Goal: Browse casually: Explore the website without a specific task or goal

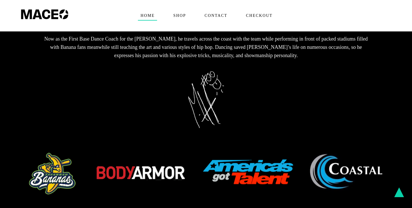
scroll to position [196, 0]
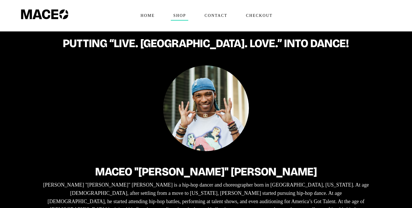
click at [182, 17] on span "Shop" at bounding box center [179, 15] width 17 height 9
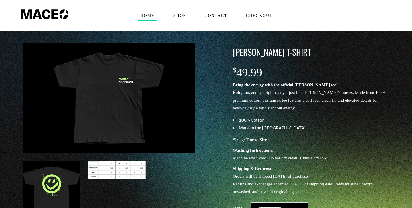
click at [147, 16] on span "Home" at bounding box center [147, 15] width 19 height 9
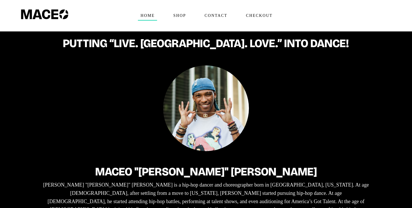
click at [145, 21] on link "Home" at bounding box center [147, 15] width 33 height 31
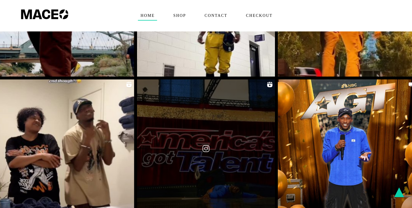
scroll to position [1082, 0]
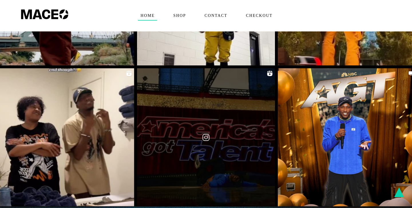
click at [213, 167] on link at bounding box center [206, 137] width 138 height 138
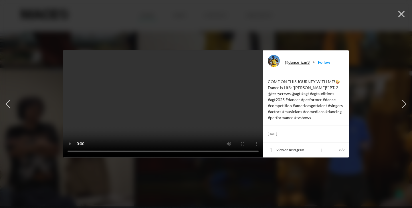
click at [299, 62] on link "@dance_izm3" at bounding box center [297, 62] width 25 height 5
click at [401, 14] on icon "button" at bounding box center [401, 14] width 7 height 7
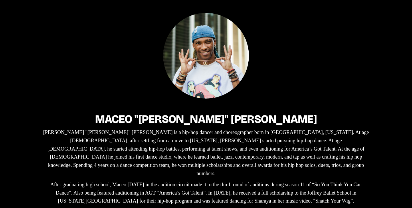
scroll to position [0, 0]
